Goal: Information Seeking & Learning: Learn about a topic

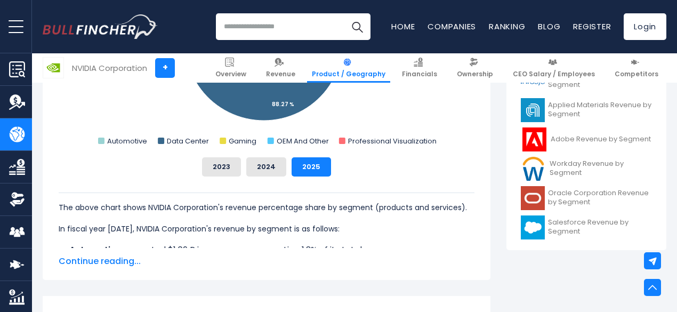
scroll to position [460, 0]
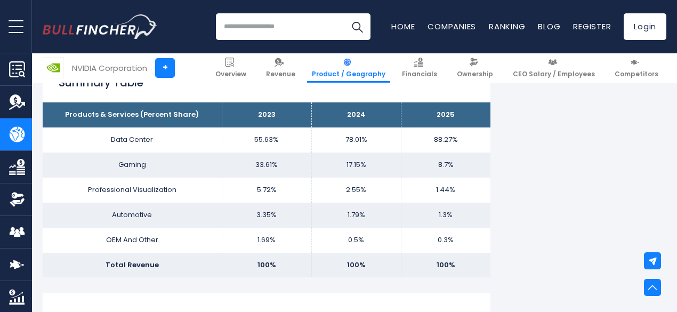
scroll to position [680, 0]
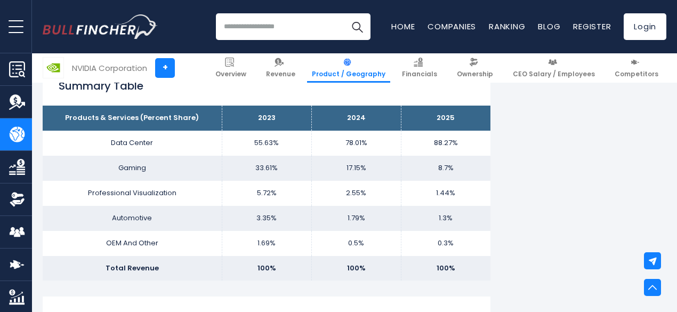
click at [23, 89] on link "Revenue" at bounding box center [16, 102] width 32 height 32
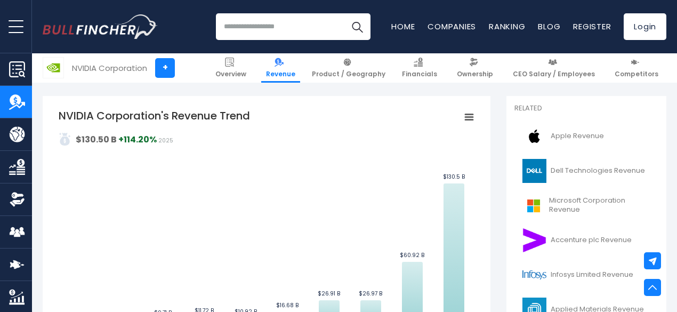
scroll to position [223, 0]
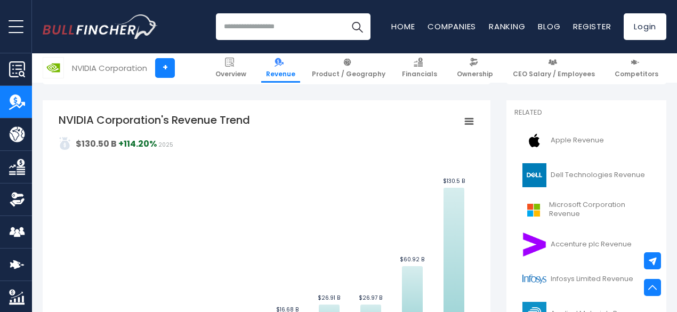
click at [18, 140] on img "Company Product/Geography" at bounding box center [17, 134] width 16 height 16
click at [12, 133] on img "Company Product/Geography" at bounding box center [17, 134] width 16 height 16
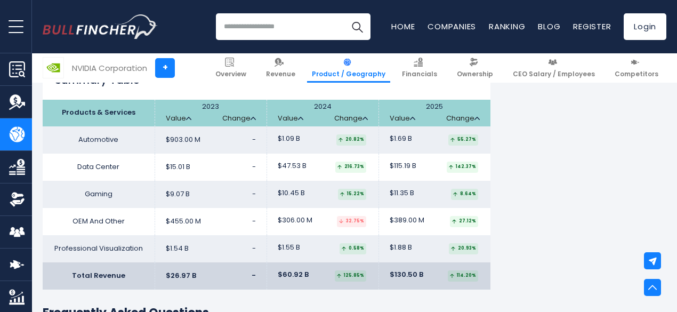
scroll to position [1720, 0]
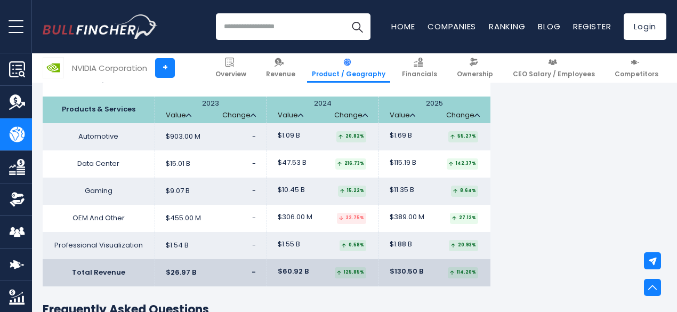
click at [117, 119] on th "Products & Services" at bounding box center [99, 109] width 112 height 27
click at [141, 202] on td "Gaming" at bounding box center [99, 190] width 112 height 27
